Goal: Find specific page/section: Find specific page/section

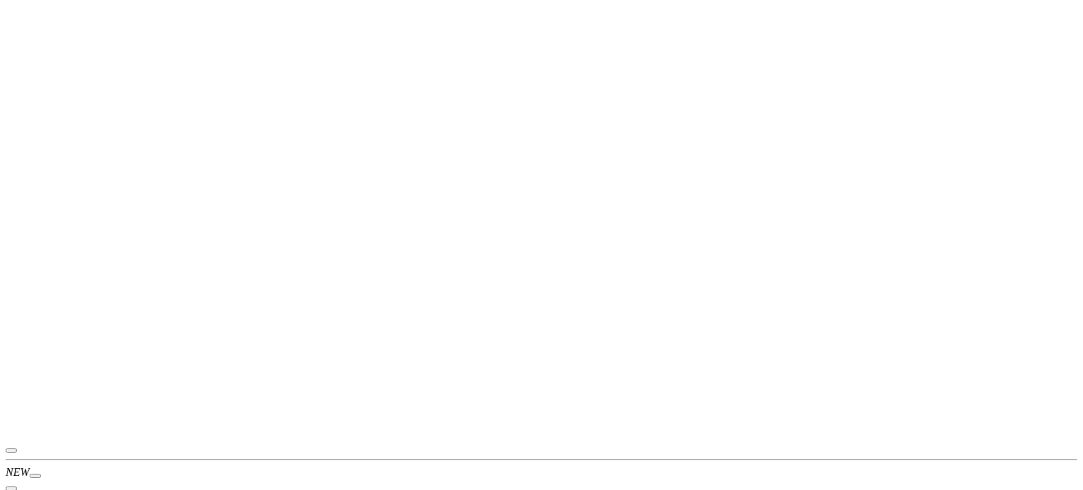
scroll to position [141, 0]
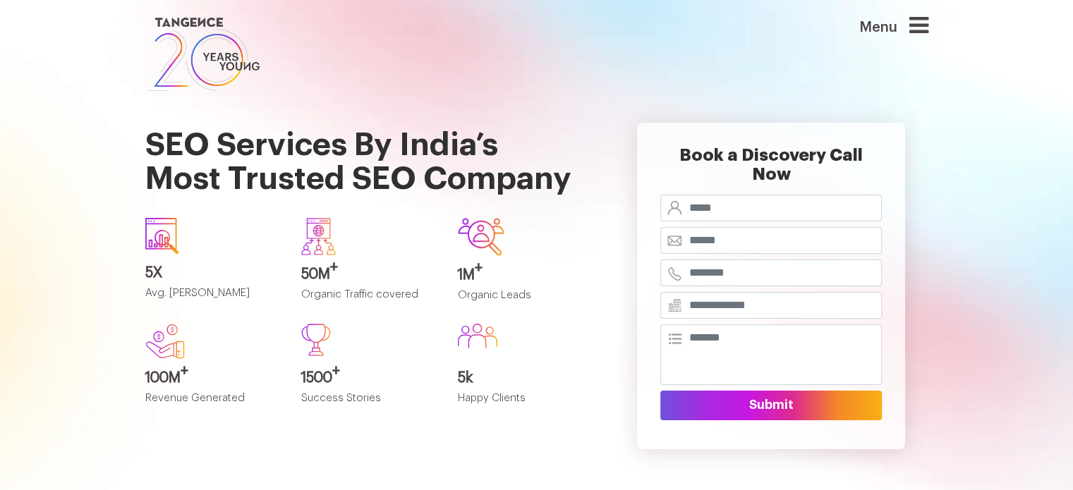
click at [915, 28] on icon at bounding box center [918, 25] width 19 height 23
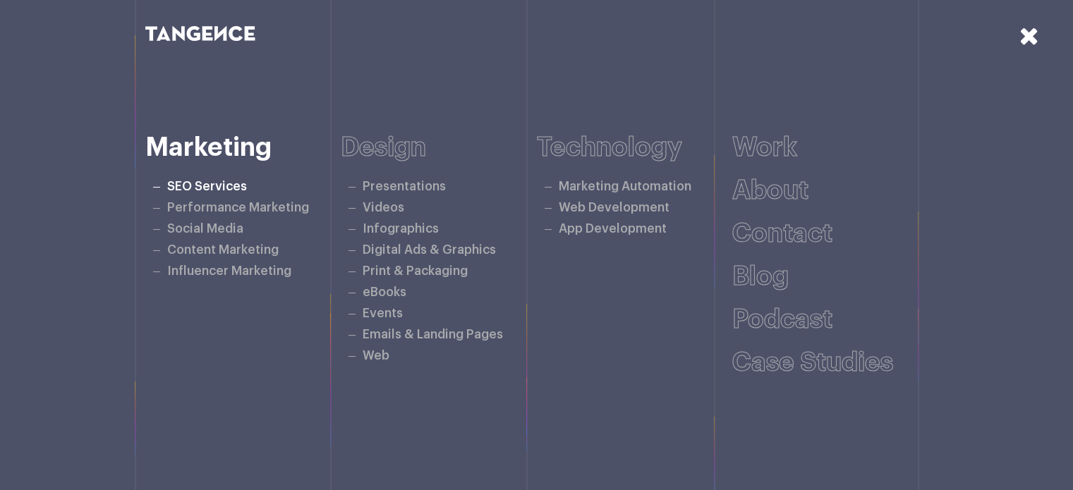
click at [222, 189] on link "SEO Services" at bounding box center [207, 187] width 80 height 12
click at [1023, 32] on icon at bounding box center [1029, 35] width 20 height 25
